Goal: Information Seeking & Learning: Learn about a topic

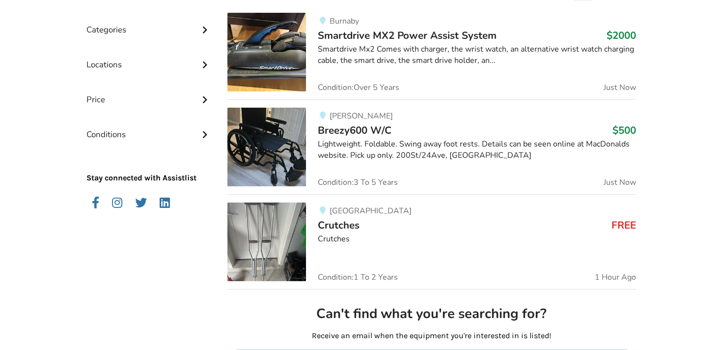
scroll to position [272, 0]
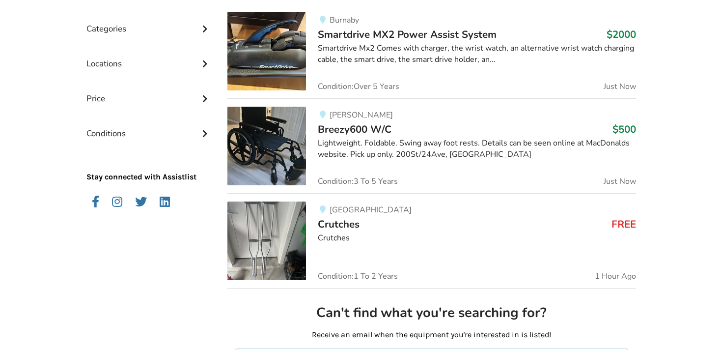
click at [399, 30] on span "Smartdrive MX2 Power Assist System" at bounding box center [407, 34] width 179 height 14
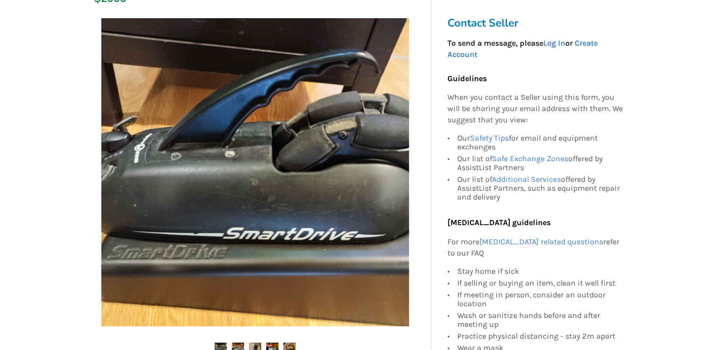
scroll to position [259, 0]
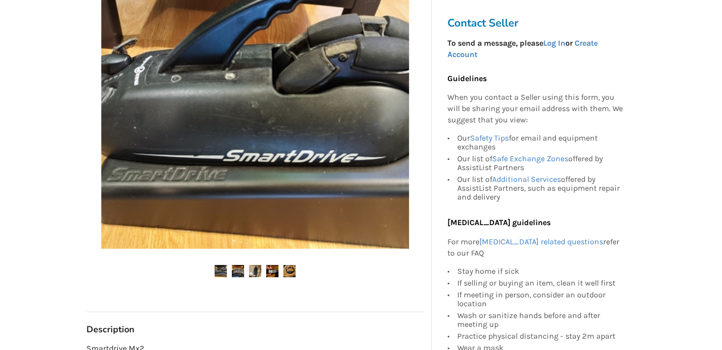
click at [238, 273] on img at bounding box center [238, 271] width 12 height 12
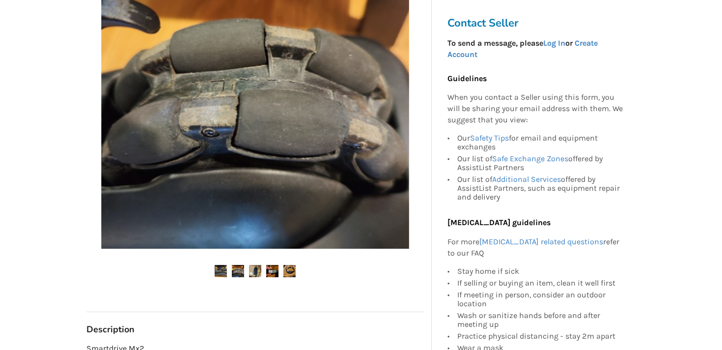
click at [257, 273] on img at bounding box center [255, 271] width 12 height 12
click at [269, 272] on img at bounding box center [272, 271] width 12 height 12
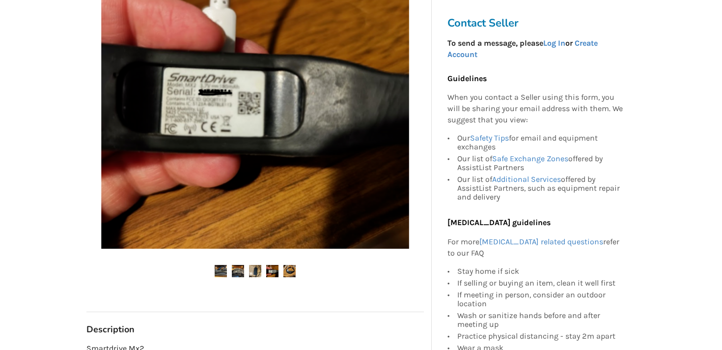
click at [289, 272] on img at bounding box center [289, 271] width 12 height 12
click at [289, 270] on img at bounding box center [289, 271] width 12 height 12
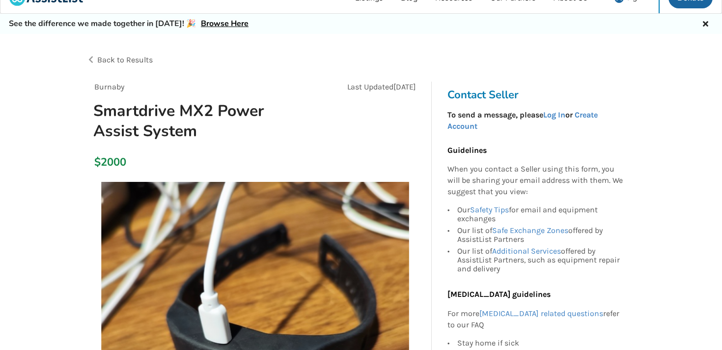
scroll to position [0, 0]
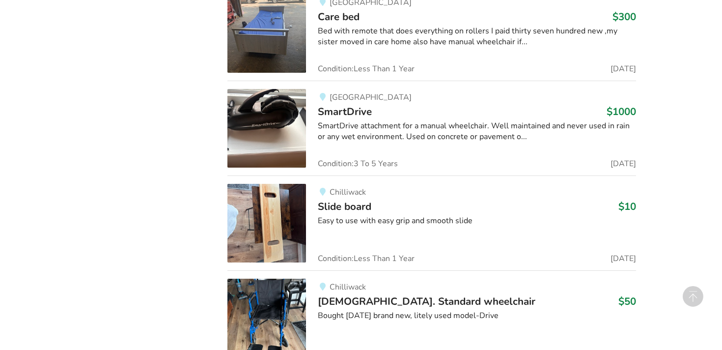
scroll to position [1821, 0]
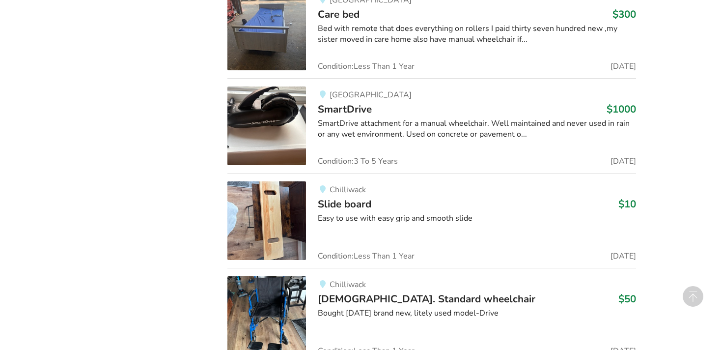
click at [271, 132] on img at bounding box center [266, 125] width 79 height 79
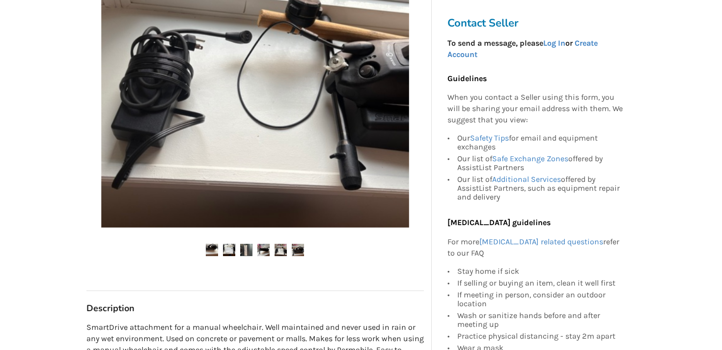
scroll to position [260, 0]
click at [359, 80] on img at bounding box center [255, 73] width 308 height 308
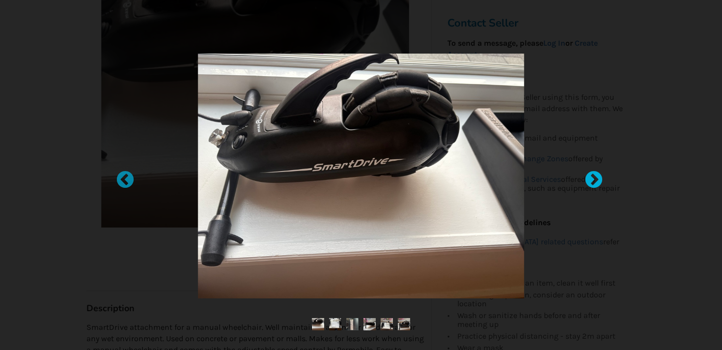
click at [592, 180] on div at bounding box center [589, 175] width 10 height 10
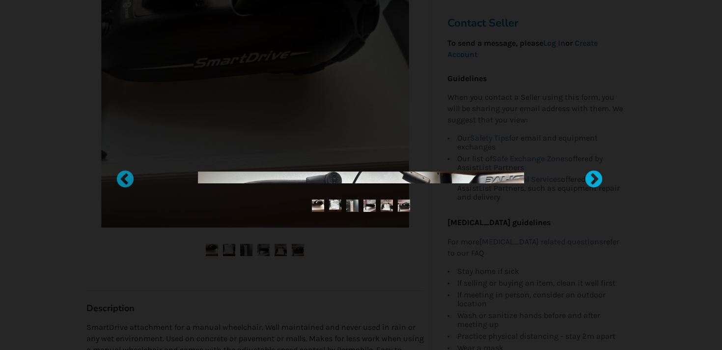
click at [592, 180] on div at bounding box center [589, 175] width 10 height 10
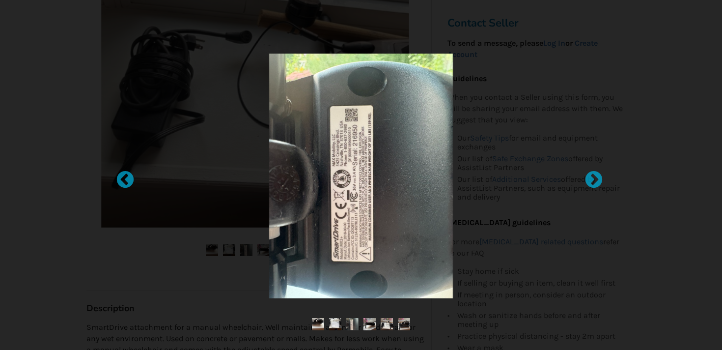
click at [181, 251] on div at bounding box center [360, 176] width 389 height 244
click at [627, 78] on div at bounding box center [361, 175] width 722 height 350
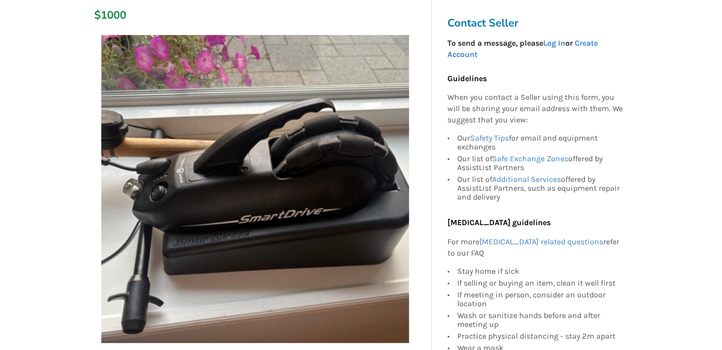
scroll to position [145, 0]
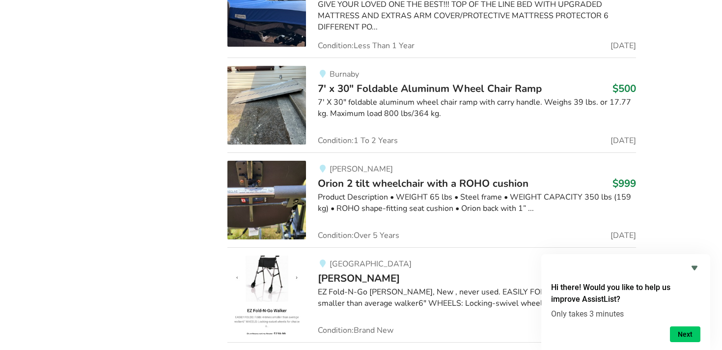
scroll to position [8145, 0]
